Goal: Task Accomplishment & Management: Complete application form

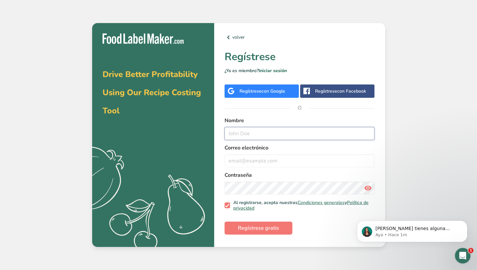
click at [263, 136] on input "text" at bounding box center [300, 133] width 150 height 13
type input "Mariana González"
click at [252, 92] on div "Regístrese con Google" at bounding box center [262, 91] width 46 height 7
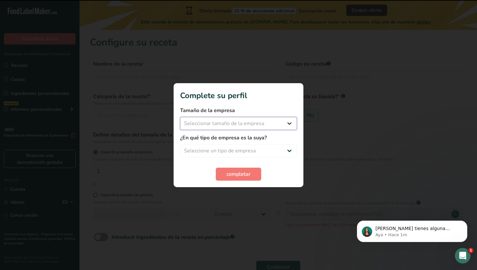
click at [236, 125] on select "Seleccionar tamaño de la empresa Menos de 10 empleados De 10 a 50 empleados De …" at bounding box center [238, 123] width 117 height 13
select select "1"
click at [219, 149] on select "Seleccione un tipo de empresa Fabricante de alimentos envasados Restaurante y c…" at bounding box center [238, 150] width 117 height 13
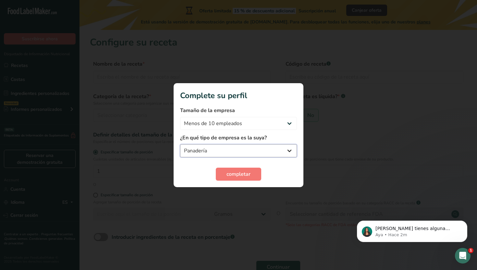
click at [215, 148] on select "Fabricante de alimentos envasados Restaurante y cafetería Panadería Empresa de …" at bounding box center [238, 150] width 117 height 13
select select "8"
click at [231, 174] on span "completar" at bounding box center [238, 174] width 24 height 8
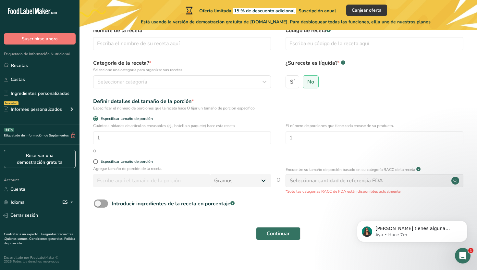
scroll to position [34, 0]
click at [108, 135] on input "1" at bounding box center [182, 136] width 178 height 13
type input "24"
click at [303, 135] on input "1" at bounding box center [375, 136] width 178 height 13
type input "24"
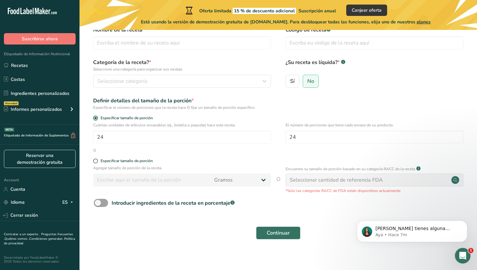
click at [276, 123] on div "Cuántas unidades de artículos envasables (ej., botella o paquete) hace esta rec…" at bounding box center [278, 134] width 377 height 25
click at [95, 161] on span at bounding box center [95, 160] width 5 height 5
click at [95, 161] on input "Especificar tamaño de porción" at bounding box center [95, 161] width 4 height 4
radio input "true"
radio input "false"
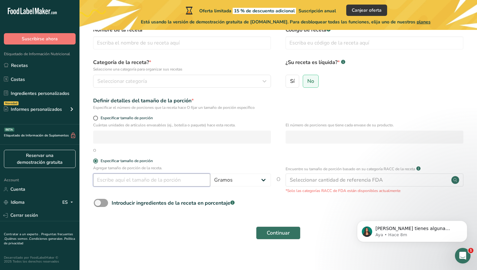
click at [125, 181] on input "number" at bounding box center [151, 179] width 117 height 13
type input "50"
click at [236, 184] on select "Gramos kg mg mcg libras onza litro mL onza líquida cucharada cucharadita taza C…" at bounding box center [240, 179] width 61 height 13
click at [190, 165] on p "Agregar tamaño de porción de la receta." at bounding box center [182, 168] width 178 height 6
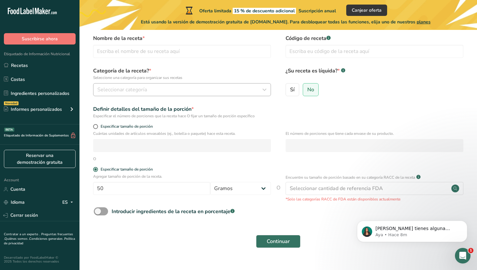
scroll to position [11, 0]
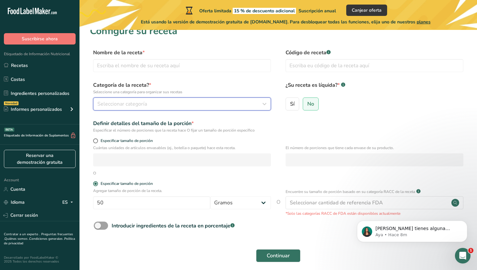
click at [134, 101] on span "Seleccionar categoría" at bounding box center [122, 104] width 50 height 8
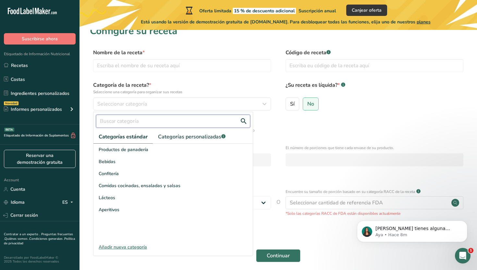
click at [129, 121] on input "text" at bounding box center [173, 121] width 154 height 13
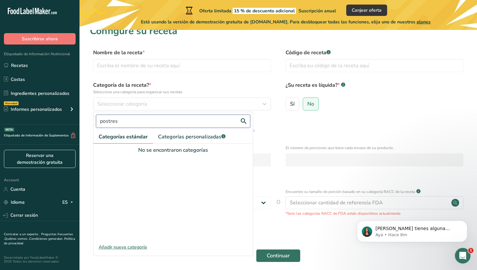
click at [256, 249] on button "Continuar" at bounding box center [278, 255] width 44 height 13
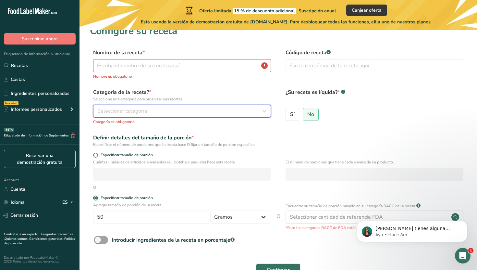
click at [117, 110] on span "Seleccionar categoría" at bounding box center [122, 111] width 50 height 8
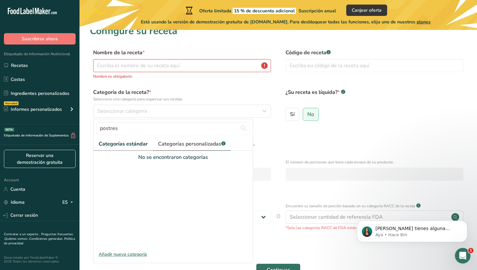
click at [188, 140] on span "Categorías personalizadas .a-a{fill:#347362;}.b-a{fill:#fff;}" at bounding box center [191, 144] width 67 height 8
click at [127, 140] on span "Categorías estándar" at bounding box center [123, 144] width 49 height 8
click at [191, 127] on input "postres" at bounding box center [173, 128] width 154 height 13
type input "p"
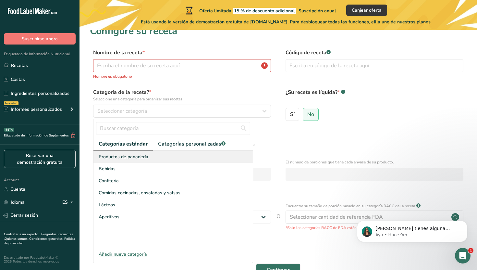
click at [138, 157] on span "Productos de panadería" at bounding box center [124, 156] width 50 height 7
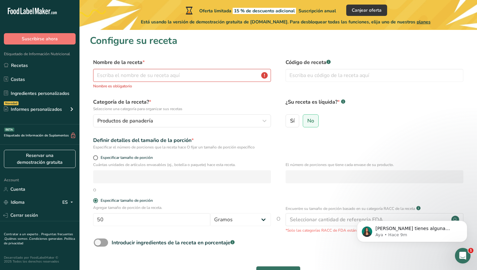
scroll to position [0, 0]
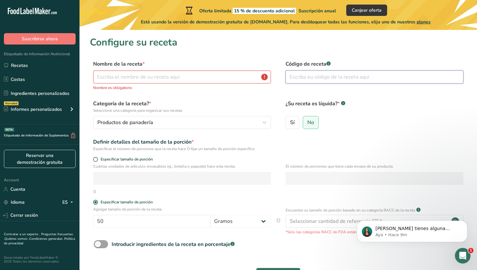
click at [296, 78] on input "text" at bounding box center [375, 76] width 178 height 13
click at [138, 80] on input "text" at bounding box center [182, 76] width 178 height 13
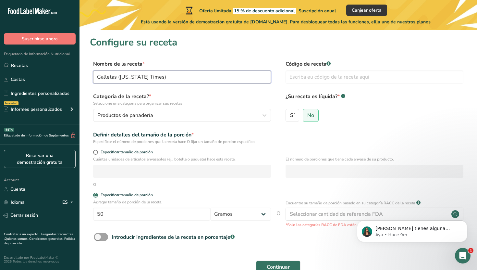
click at [102, 78] on input "Galletas (New York Times)" at bounding box center [182, 76] width 178 height 13
click at [198, 79] on input "Chocolate Chip Cookies (New York Times)" at bounding box center [182, 76] width 178 height 13
type input "Chocolate Chip Cookies (New York Times) con Splenda"
click at [193, 89] on form "Nombre de la receta * Chocolate Chip Cookies (New York Times) con Splenda Códig…" at bounding box center [278, 172] width 377 height 225
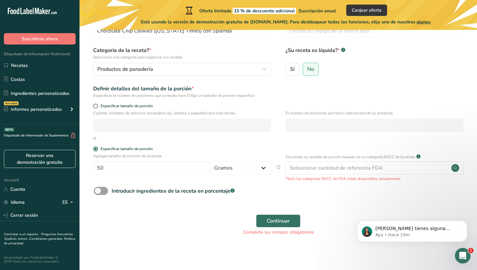
scroll to position [47, 0]
click at [101, 190] on span at bounding box center [101, 190] width 14 height 8
click at [98, 190] on input "Introducir ingredientes de la receta en porcentaje .a-a{fill:#347362;}.b-a{fill…" at bounding box center [96, 190] width 4 height 4
checkbox input "true"
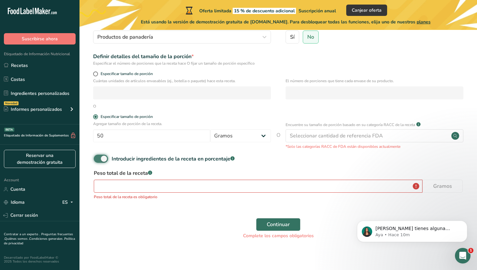
scroll to position [82, 0]
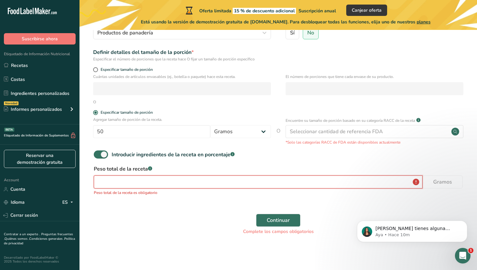
click at [133, 183] on input "number" at bounding box center [258, 181] width 329 height 13
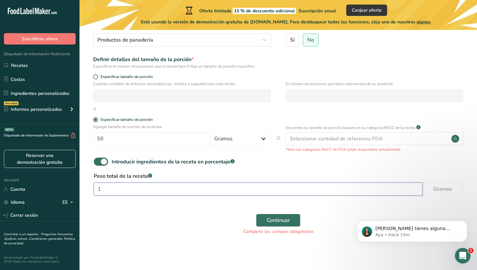
scroll to position [75, 0]
type input "1202"
click at [212, 225] on div "Continuar Complete los campos obligatorios" at bounding box center [278, 224] width 377 height 29
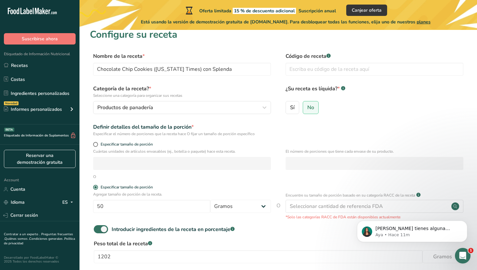
scroll to position [9, 0]
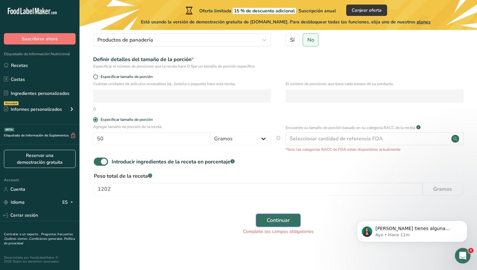
click at [268, 220] on span "Continuar" at bounding box center [278, 220] width 23 height 8
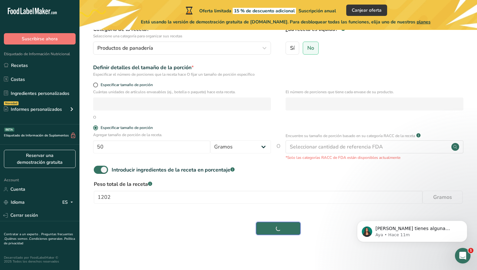
scroll to position [67, 0]
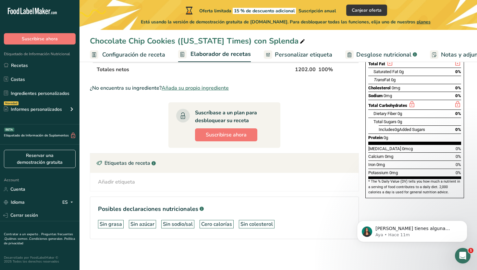
scroll to position [103, 0]
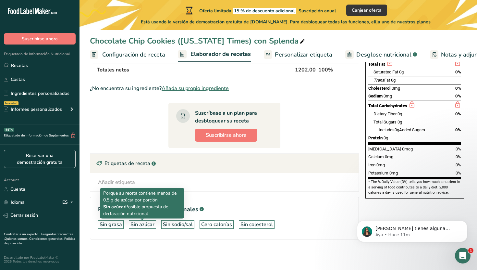
click at [138, 225] on div "Sin azúcar" at bounding box center [142, 224] width 24 height 8
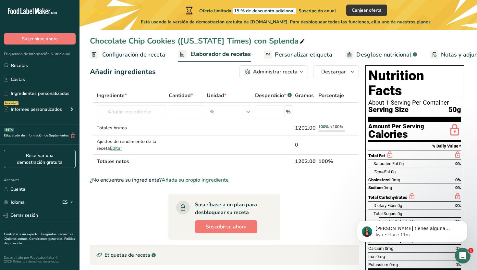
scroll to position [8, 0]
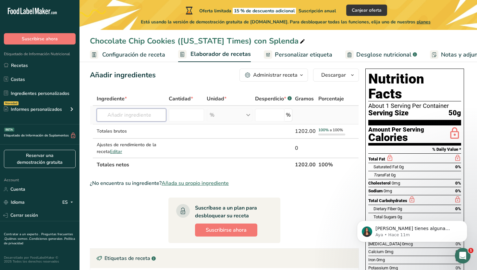
click at [139, 116] on input "text" at bounding box center [131, 114] width 69 height 13
click at [195, 115] on input "number" at bounding box center [186, 114] width 35 height 13
click at [230, 115] on div "% Unidades de peso g kg mg Ver más Unidades de volumen litro Las unidades de vo…" at bounding box center [229, 114] width 45 height 13
click at [137, 116] on input "text" at bounding box center [131, 114] width 69 height 13
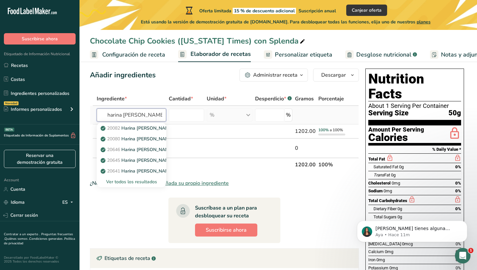
type input "harina de trigo"
click at [128, 182] on div "Ver todos los resultados" at bounding box center [131, 181] width 59 height 7
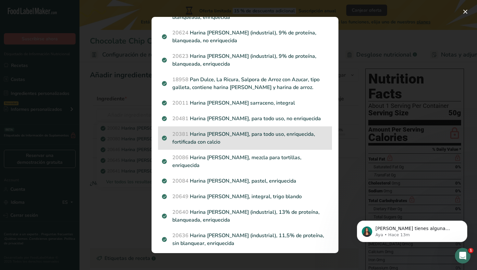
scroll to position [169, 0]
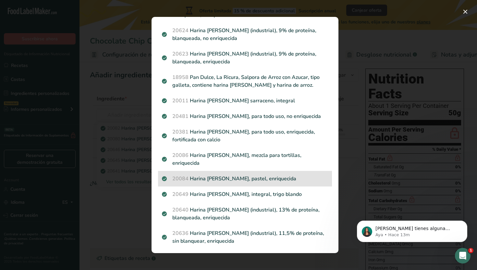
click at [247, 175] on p "20084 Harina de trigo, blanca, pastel, enriquecida" at bounding box center [245, 179] width 166 height 8
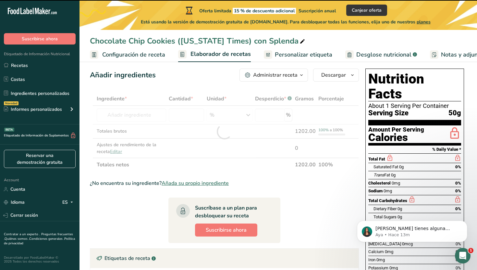
type input "0"
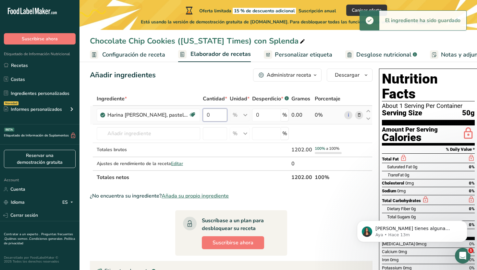
click at [212, 118] on input "0" at bounding box center [215, 114] width 24 height 13
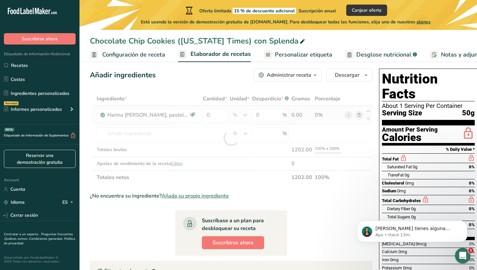
click at [241, 116] on div "Ingrediente * Cantidad * Unidad * Desperdicio * .a-a{fill:#347362;}.b-a{fill:#f…" at bounding box center [231, 138] width 283 height 92
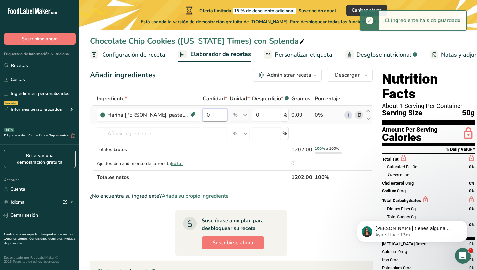
click at [214, 115] on input "0" at bounding box center [215, 114] width 24 height 13
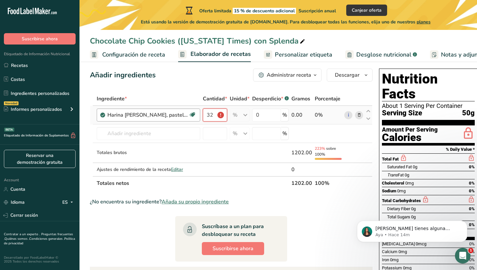
scroll to position [0, 0]
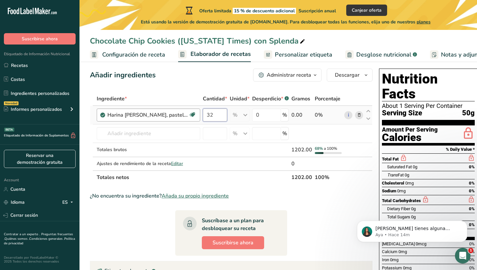
type input "3"
type input "0"
click at [243, 116] on div "Ingrediente * Cantidad * Unidad * Desperdicio * .a-a{fill:#347362;}.b-a{fill:#f…" at bounding box center [231, 138] width 283 height 92
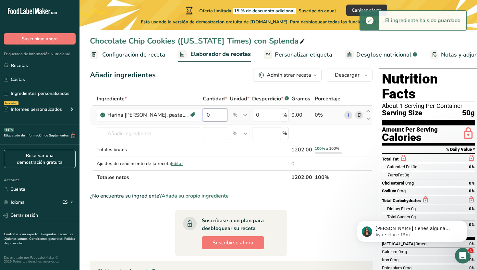
click at [219, 118] on input "0" at bounding box center [215, 114] width 24 height 13
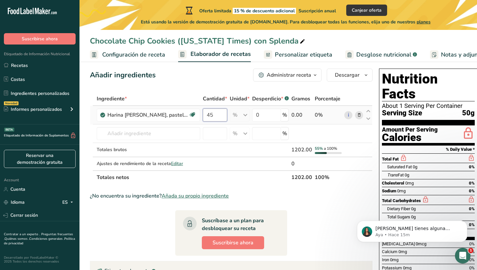
type input "4"
click at [267, 114] on div "Ingrediente * Cantidad * Unidad * Desperdicio * .a-a{fill:#347362;}.b-a{fill:#f…" at bounding box center [231, 138] width 283 height 92
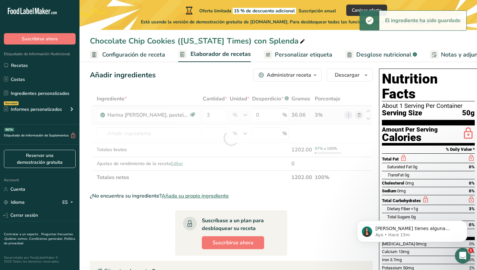
click at [297, 116] on div "Ingrediente * Cantidad * Unidad * Desperdicio * .a-a{fill:#347362;}.b-a{fill:#f…" at bounding box center [231, 138] width 283 height 92
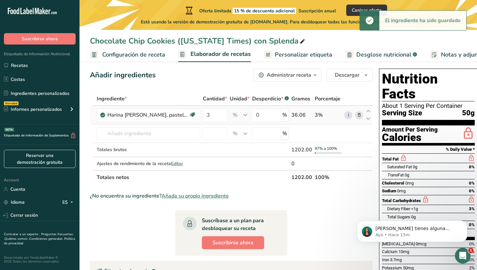
click at [297, 116] on div "36.06" at bounding box center [301, 115] width 21 height 8
click at [215, 116] on input "3" at bounding box center [215, 114] width 24 height 13
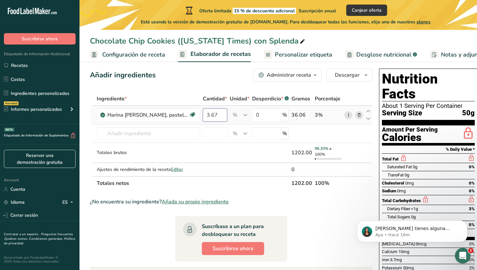
type input "3.67"
click at [348, 115] on div "Ingrediente * Cantidad * Unidad * Desperdicio * .a-a{fill:#347362;}.b-a{fill:#f…" at bounding box center [231, 141] width 283 height 98
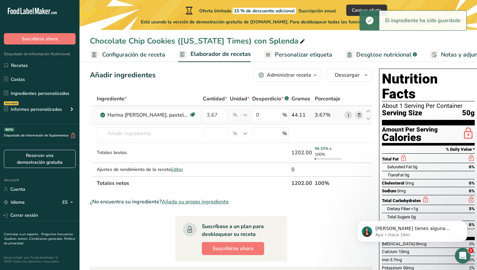
click at [348, 115] on link "i" at bounding box center [348, 115] width 8 height 8
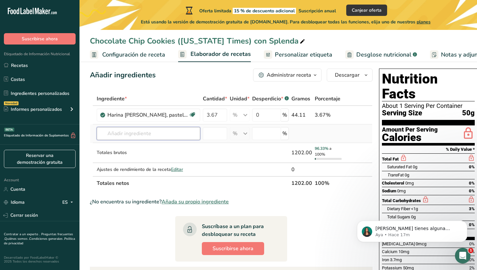
click at [164, 132] on input "text" at bounding box center [149, 133] width 104 height 13
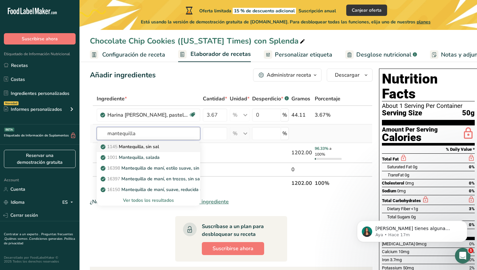
type input "mantequilla"
click at [159, 147] on p "1145 Mantequilla, sin sal" at bounding box center [130, 146] width 57 height 7
type input "Butter, without salt"
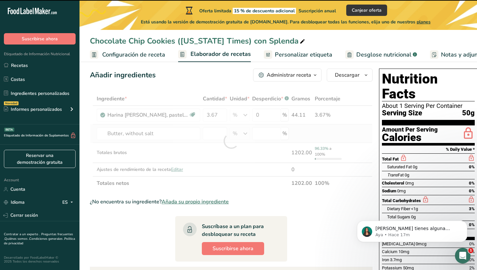
type input "0"
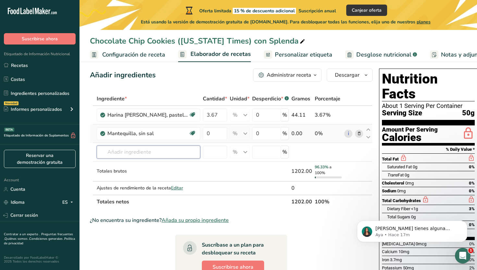
click at [160, 147] on input "text" at bounding box center [149, 151] width 104 height 13
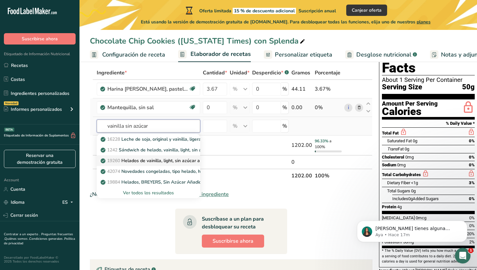
scroll to position [35, 0]
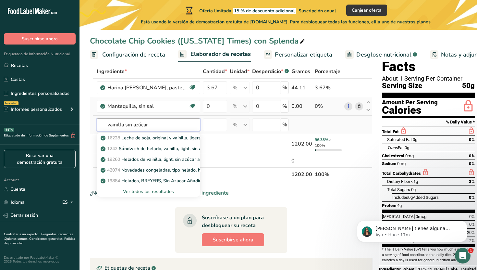
click at [107, 126] on input "vainilla sin azúcar" at bounding box center [149, 124] width 104 height 13
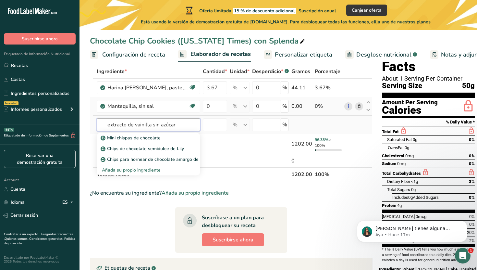
click at [177, 124] on input "extracto de vainilla sin azúcar" at bounding box center [149, 124] width 104 height 13
drag, startPoint x: 189, startPoint y: 126, endPoint x: 150, endPoint y: 126, distance: 38.3
click at [151, 127] on input "extracto de vainilla sin azúcar" at bounding box center [149, 124] width 104 height 13
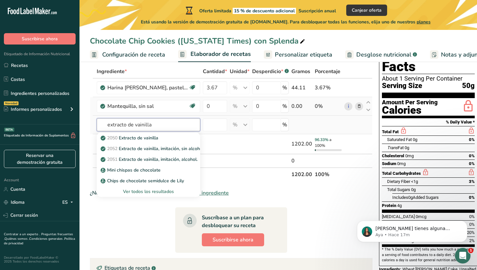
type input "extracto de vainilla"
click at [143, 192] on div "Ver todos los resultados" at bounding box center [148, 191] width 93 height 7
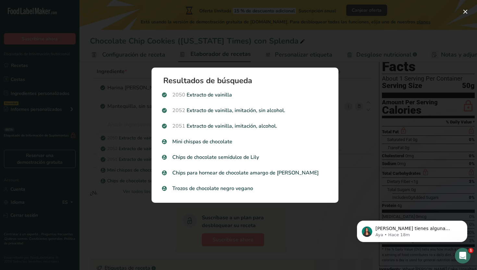
click at [129, 212] on div "Search results modal" at bounding box center [238, 135] width 477 height 270
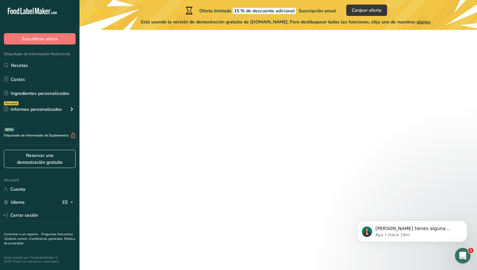
scroll to position [39, 0]
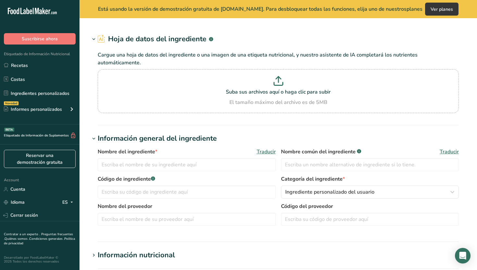
type input "Wheat flour, white, cake, enriched"
type input "Wheat [PERSON_NAME] Cake"
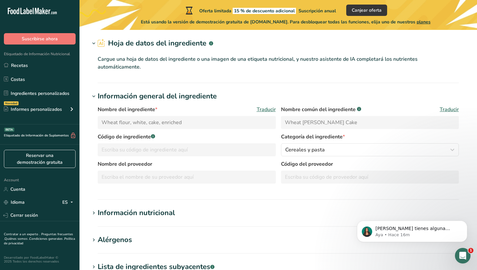
scroll to position [25, 0]
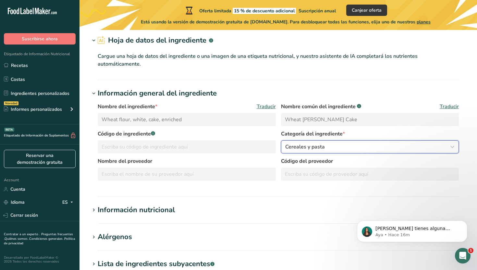
click at [303, 148] on span "Cereales y pasta" at bounding box center [305, 147] width 40 height 8
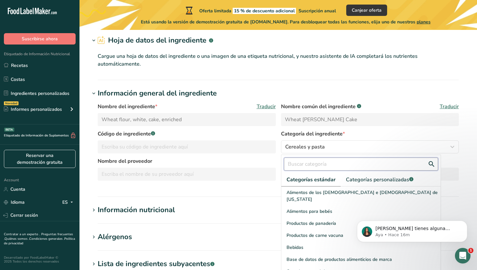
click at [304, 162] on input "text" at bounding box center [361, 163] width 154 height 13
click at [225, 187] on div "Nombre del ingrediente * Traducir Wheat flour, [PERSON_NAME], cake, enriched No…" at bounding box center [278, 144] width 377 height 90
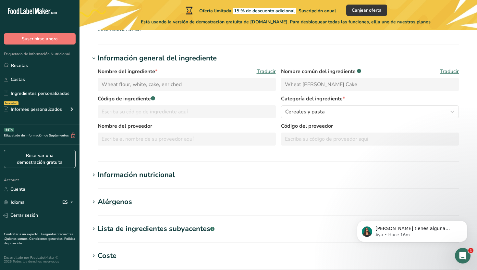
scroll to position [67, 0]
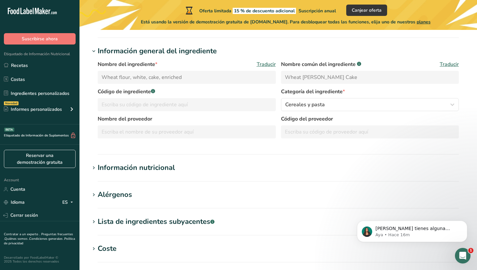
click at [180, 169] on h1 "Información nutricional" at bounding box center [278, 167] width 377 height 11
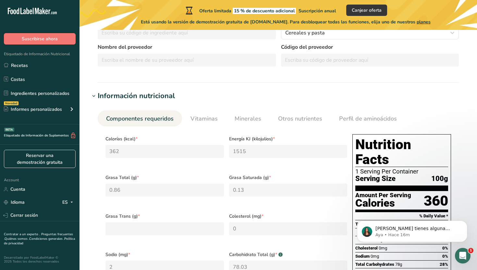
scroll to position [0, 0]
